Goal: Task Accomplishment & Management: Manage account settings

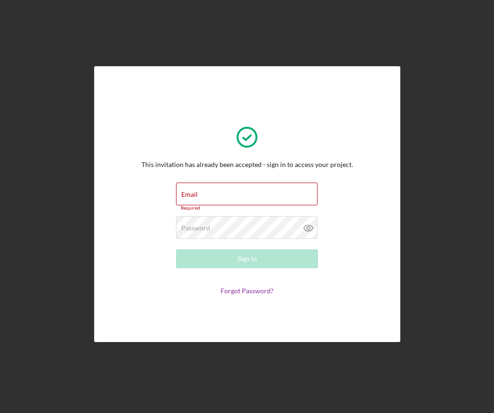
click at [174, 293] on form "Email Required Password Required Sign In Forgot Password?" at bounding box center [246, 239] width 189 height 113
click at [213, 189] on div "Email Required" at bounding box center [247, 197] width 142 height 28
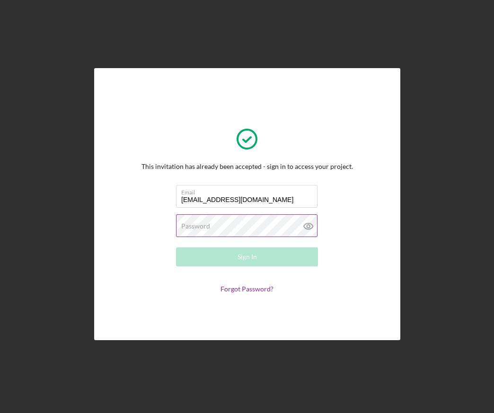
click at [194, 228] on label "Password" at bounding box center [195, 226] width 29 height 8
click at [133, 221] on div "This invitation has already been accepted - sign in to access your project. Ema…" at bounding box center [247, 204] width 259 height 224
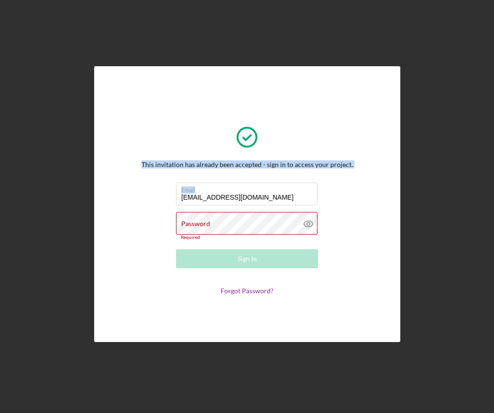
drag, startPoint x: 283, startPoint y: 190, endPoint x: 87, endPoint y: 190, distance: 196.3
click at [87, 190] on div "This invitation has already been accepted - sign in to access your project. Ema…" at bounding box center [247, 204] width 484 height 408
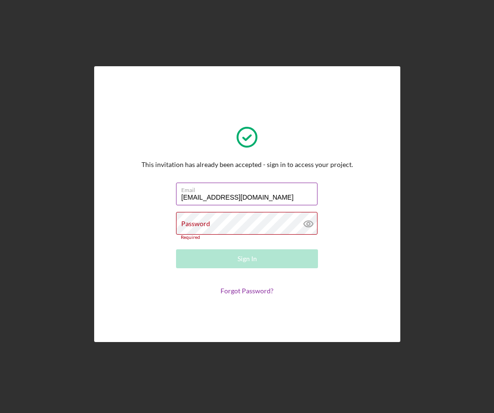
click at [261, 202] on input "[EMAIL_ADDRESS][DOMAIN_NAME]" at bounding box center [246, 194] width 141 height 23
drag, startPoint x: 285, startPoint y: 193, endPoint x: 159, endPoint y: 199, distance: 125.5
click at [159, 199] on form "Email [EMAIL_ADDRESS][DOMAIN_NAME] Password Required Sign In Forgot Password?" at bounding box center [246, 239] width 189 height 113
click at [271, 199] on input "[EMAIL_ADDRESS][DOMAIN_NAME]" at bounding box center [246, 194] width 141 height 23
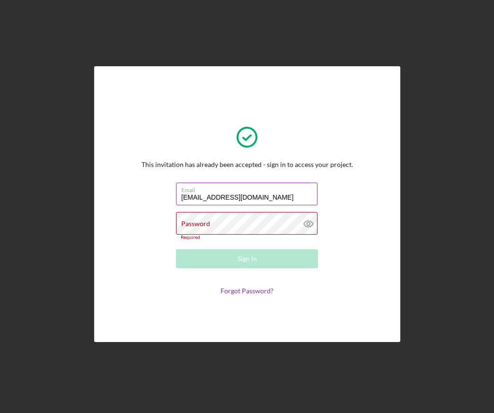
click at [271, 199] on input "[EMAIL_ADDRESS][DOMAIN_NAME]" at bounding box center [246, 194] width 141 height 23
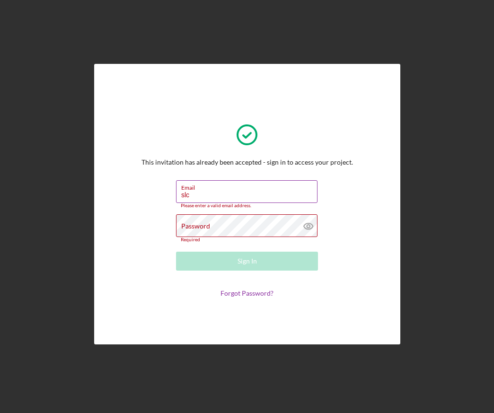
type input "[EMAIL_ADDRESS][DOMAIN_NAME]"
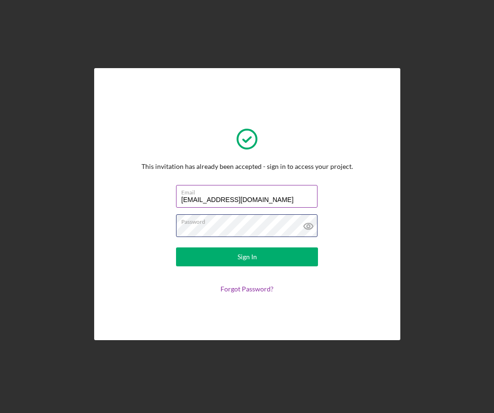
click at [176, 247] on button "Sign In" at bounding box center [247, 256] width 142 height 19
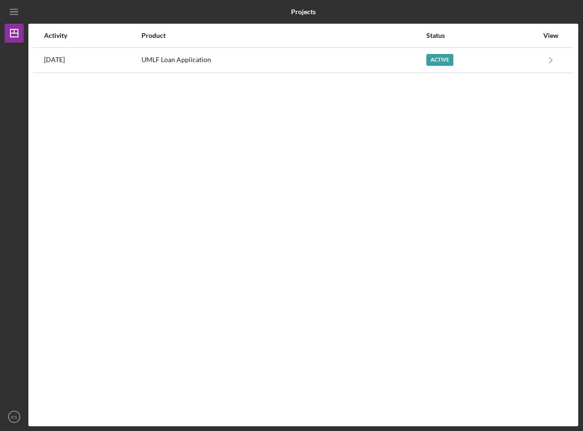
click at [271, 179] on div "Activity Product Status View [DATE] UMLF Loan Application Active Icon/Navigate …" at bounding box center [303, 225] width 550 height 402
click at [257, 166] on div "Activity Product Status View [DATE] UMLF Loan Application Active Icon/Navigate …" at bounding box center [303, 225] width 550 height 402
click at [258, 166] on div "Activity Product Status View [DATE] UMLF Loan Application Active Icon/Navigate …" at bounding box center [303, 225] width 550 height 402
click at [260, 185] on div "Activity Product Status View [DATE] UMLF Loan Application Active Icon/Navigate …" at bounding box center [303, 225] width 550 height 402
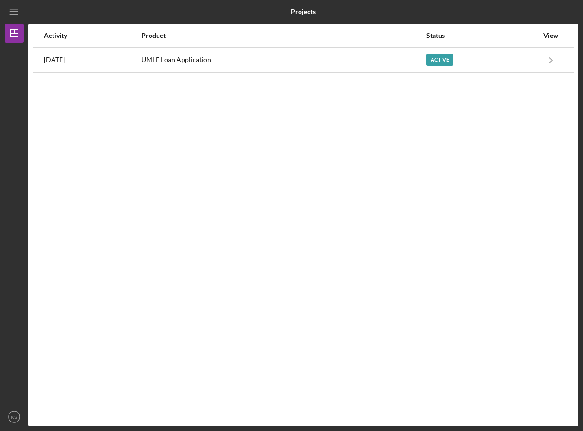
click at [326, 205] on div "Activity Product Status View [DATE] UMLF Loan Application Active Icon/Navigate …" at bounding box center [303, 225] width 550 height 402
click at [379, 251] on div "Activity Product Status View [DATE] UMLF Loan Application Active Icon/Navigate …" at bounding box center [303, 225] width 550 height 402
click at [278, 184] on div "Activity Product Status View [DATE] UMLF Loan Application Active Icon/Navigate …" at bounding box center [303, 225] width 550 height 402
click at [495, 213] on div "Activity Product Status View [DATE] UMLF Loan Application Active Icon/Navigate …" at bounding box center [303, 225] width 550 height 402
click at [172, 197] on div "Activity Product Status View [DATE] UMLF Loan Application Active Icon/Navigate …" at bounding box center [303, 225] width 550 height 402
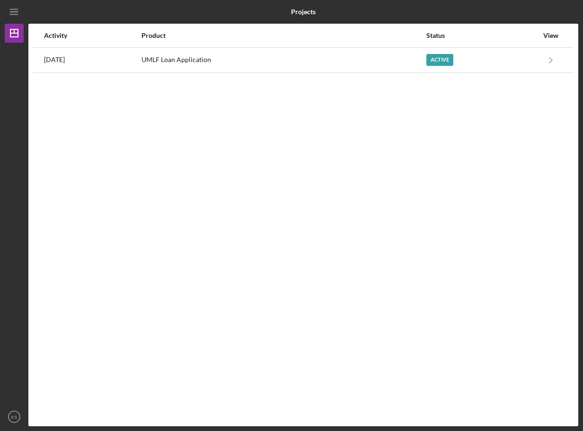
click at [349, 201] on div "Activity Product Status View [DATE] UMLF Loan Application Active Icon/Navigate …" at bounding box center [303, 225] width 550 height 402
click at [319, 228] on div "Activity Product Status View [DATE] UMLF Loan Application Active Icon/Navigate …" at bounding box center [303, 225] width 550 height 402
click at [197, 202] on div "Activity Product Status View [DATE] UMLF Loan Application Active Icon/Navigate …" at bounding box center [303, 225] width 550 height 402
click at [581, 359] on div "Projects Projects Activity Product Status View [DATE] UMLF Loan Application Act…" at bounding box center [291, 215] width 583 height 431
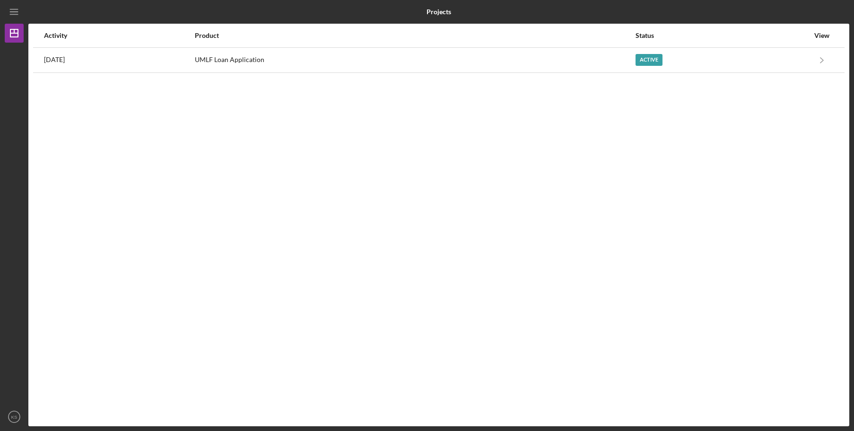
click at [348, 312] on div "Activity Product Status View [DATE] UMLF Loan Application Active Icon/Navigate …" at bounding box center [438, 225] width 821 height 402
